Goal: Task Accomplishment & Management: Manage account settings

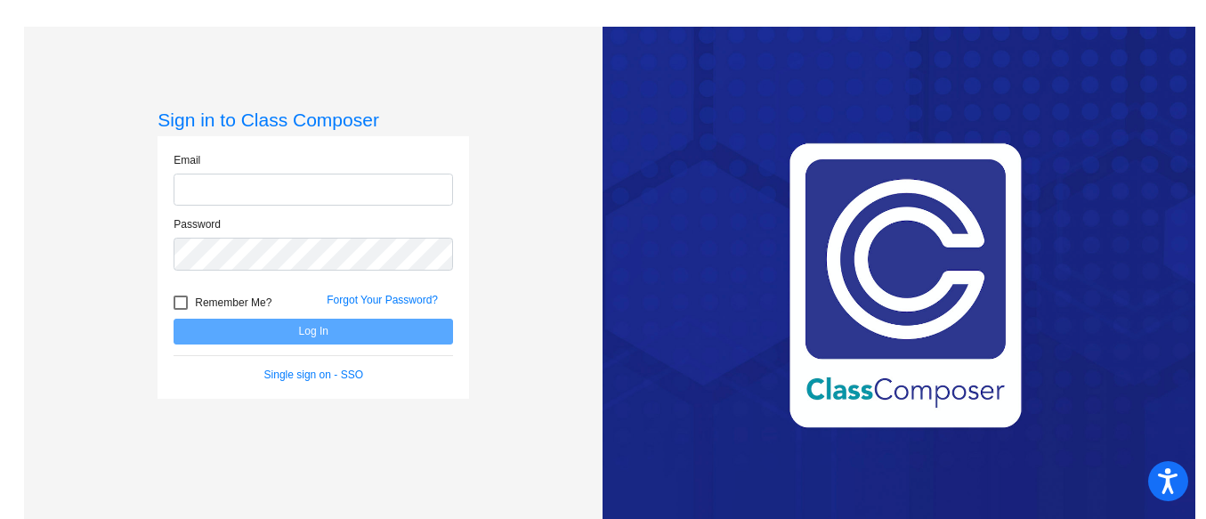
type input "[EMAIL_ADDRESS][DOMAIN_NAME]"
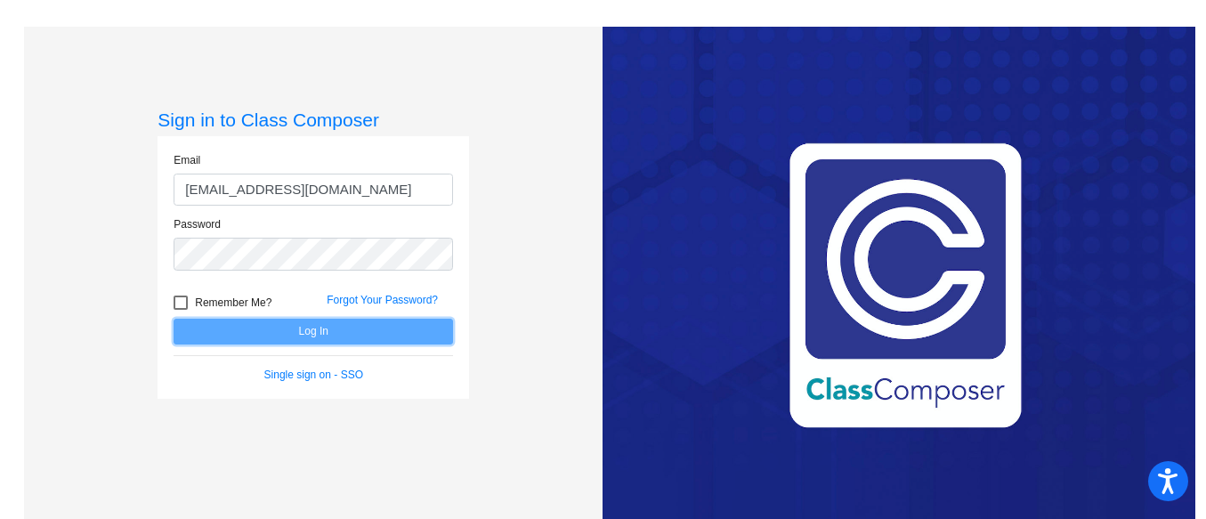
click at [308, 331] on button "Log In" at bounding box center [314, 332] width 280 height 26
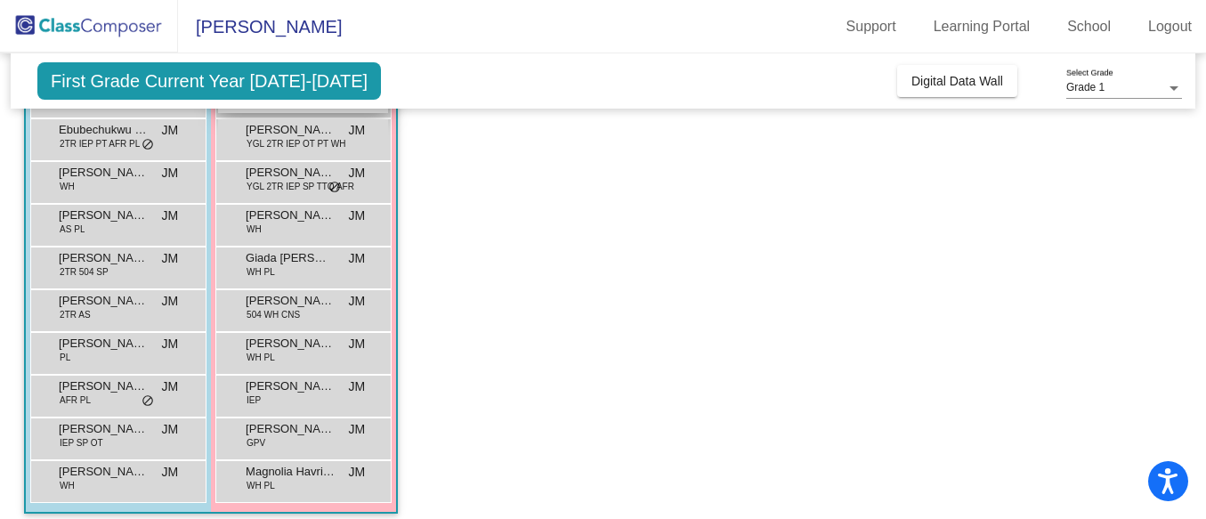
scroll to position [278, 0]
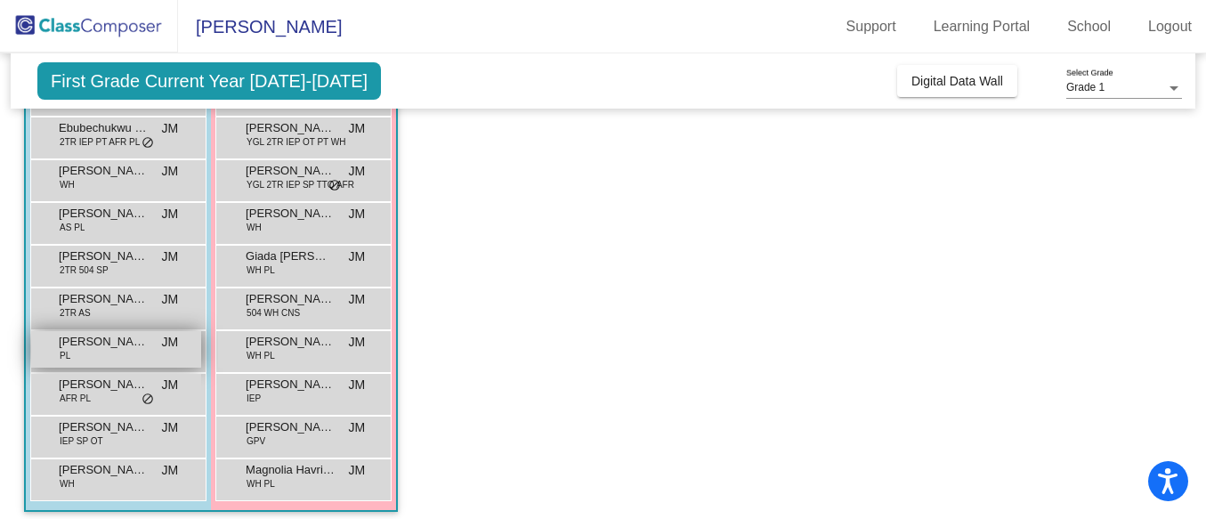
click at [97, 338] on span "[PERSON_NAME]" at bounding box center [103, 342] width 89 height 18
click at [108, 344] on span "[PERSON_NAME]" at bounding box center [103, 342] width 89 height 18
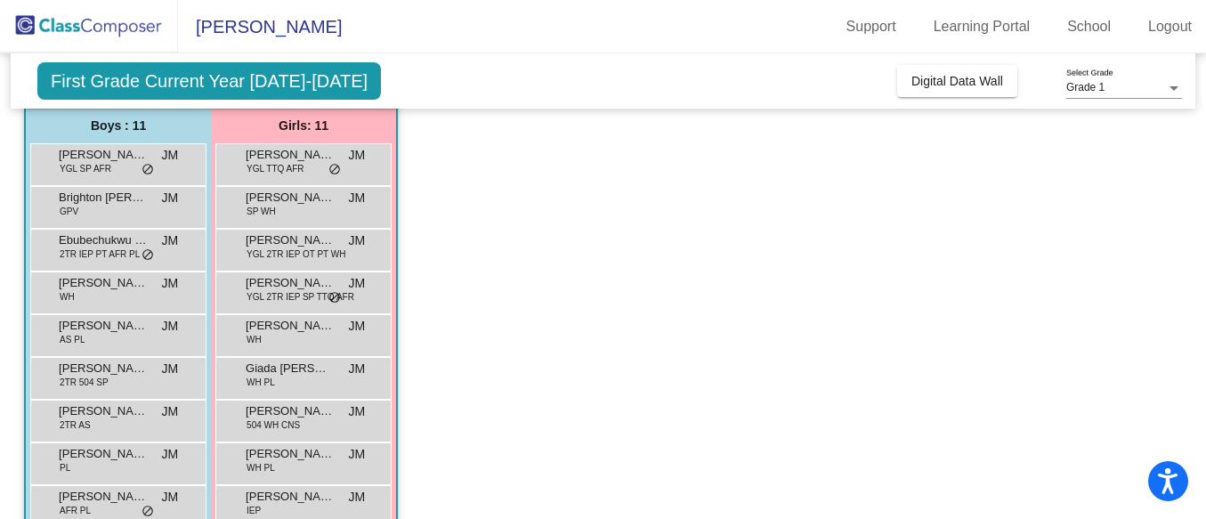
scroll to position [0, 0]
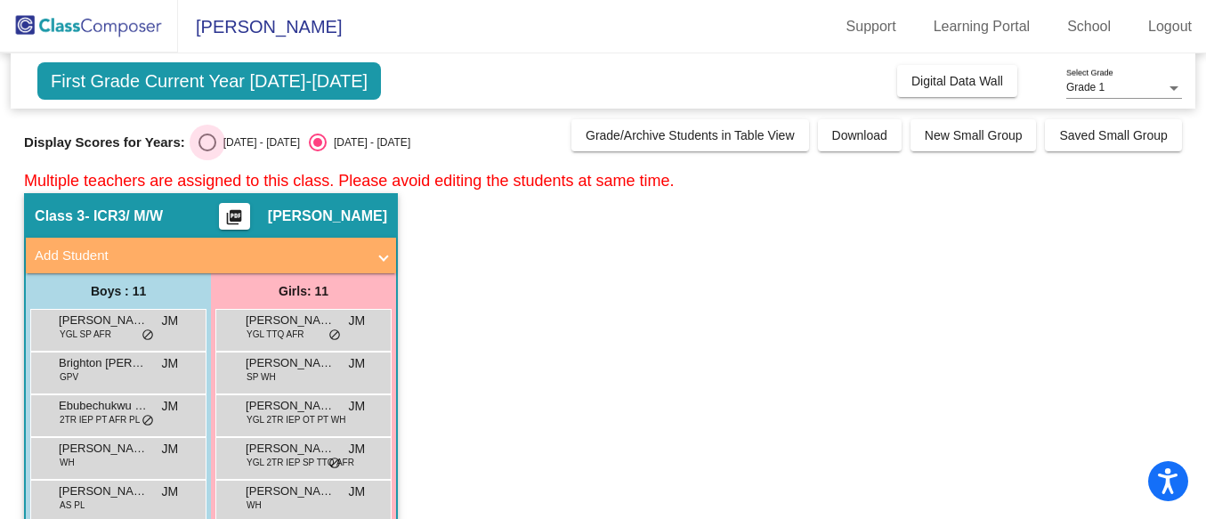
click at [199, 143] on div "Select an option" at bounding box center [208, 143] width 18 height 18
click at [207, 151] on input "[DATE] - [DATE]" at bounding box center [207, 151] width 1 height 1
radio input "true"
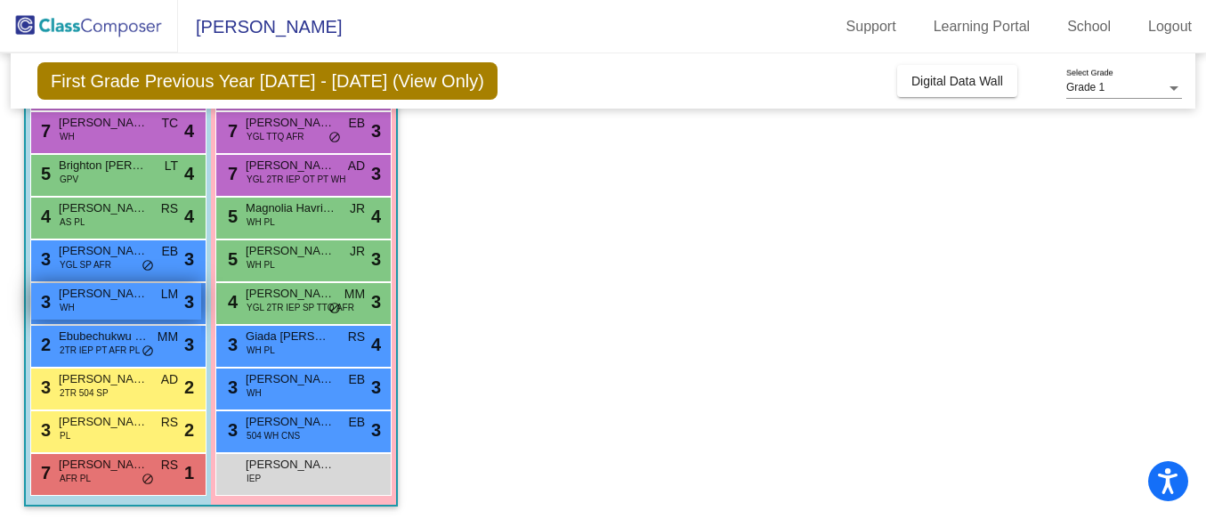
scroll to position [288, 0]
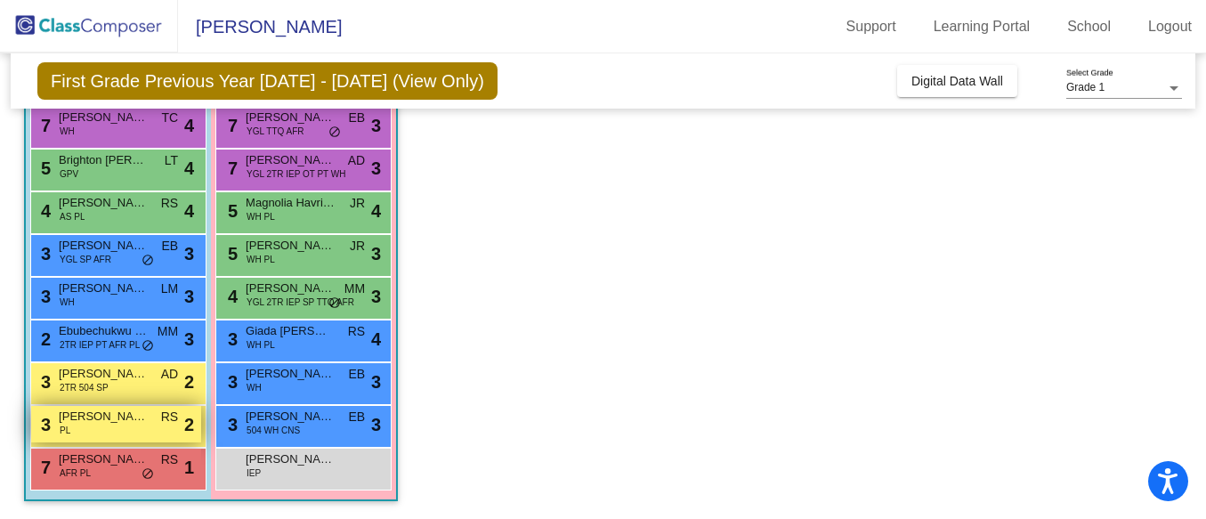
click at [110, 426] on div "3 [PERSON_NAME] PL RS lock do_not_disturb_alt 2" at bounding box center [116, 424] width 170 height 37
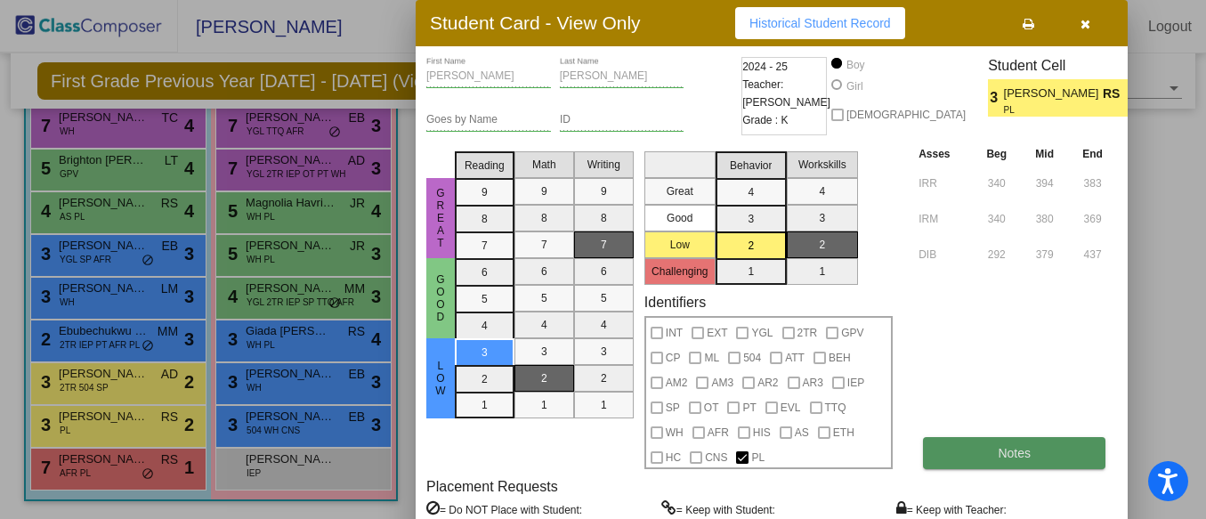
click at [946, 451] on button "Notes" at bounding box center [1014, 453] width 183 height 32
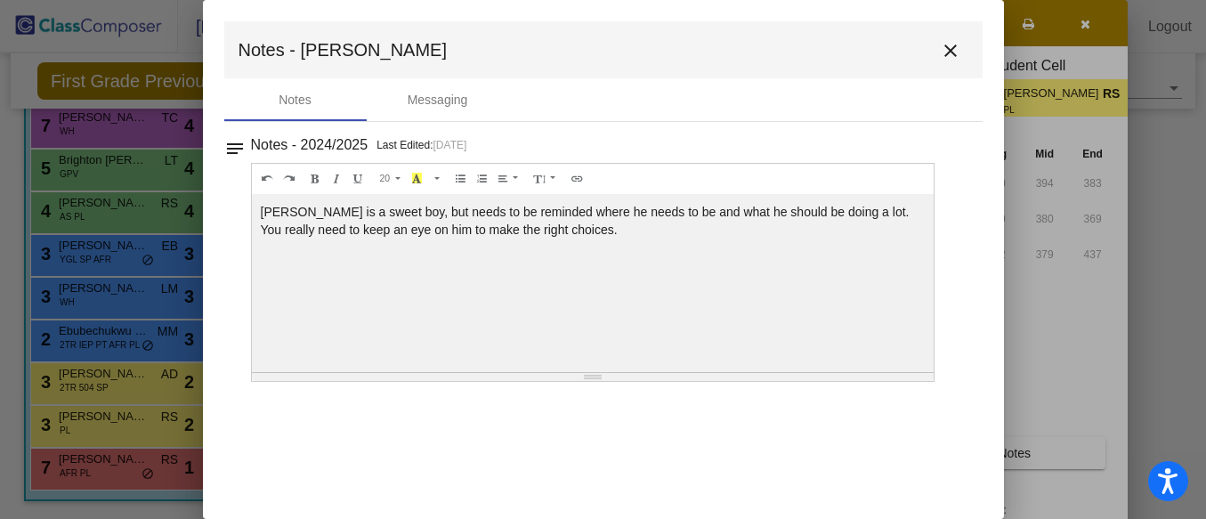
click at [948, 43] on mat-icon "close" at bounding box center [950, 50] width 21 height 21
